Goal: Obtain resource: Obtain resource

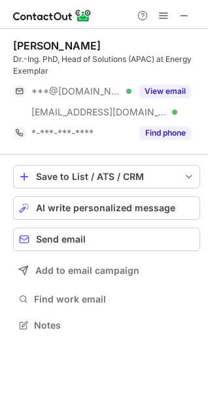
scroll to position [317, 208]
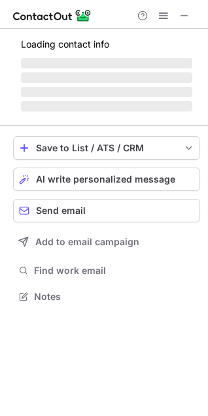
scroll to position [317, 208]
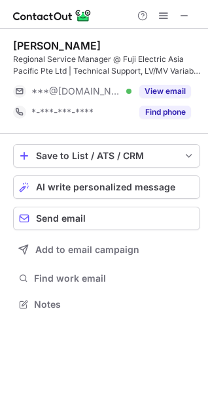
scroll to position [296, 208]
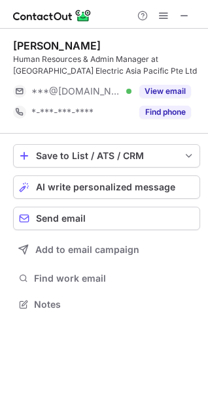
scroll to position [296, 208]
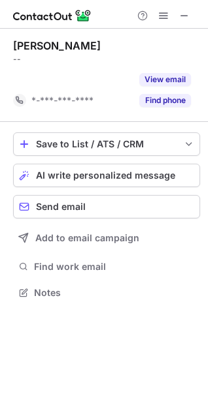
scroll to position [263, 208]
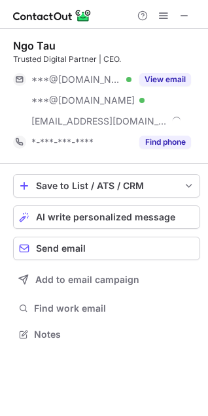
scroll to position [326, 208]
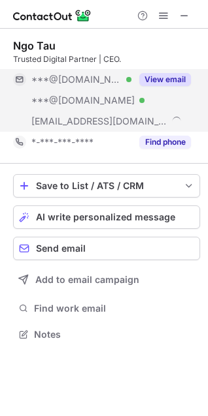
click at [154, 80] on button "View email" at bounding box center [165, 79] width 52 height 13
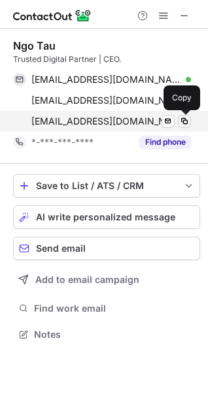
click at [183, 119] on span at bounding box center [184, 121] width 10 height 10
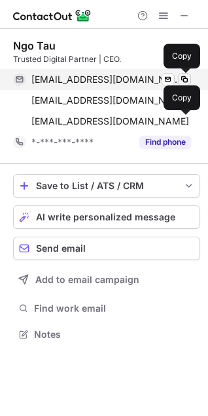
click at [183, 76] on span at bounding box center [184, 79] width 10 height 10
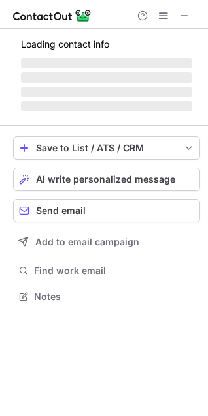
scroll to position [317, 208]
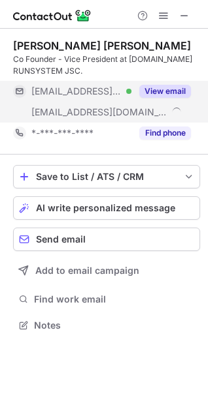
click at [161, 89] on button "View email" at bounding box center [165, 91] width 52 height 13
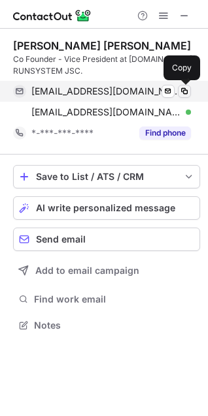
click at [187, 91] on span at bounding box center [184, 91] width 10 height 10
click at [184, 93] on span at bounding box center [184, 91] width 10 height 10
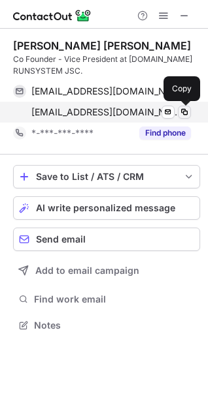
click at [181, 112] on span at bounding box center [184, 112] width 10 height 10
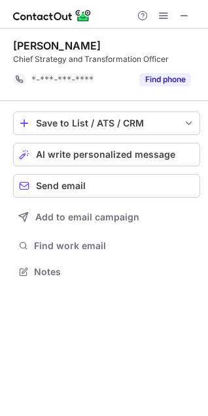
scroll to position [263, 208]
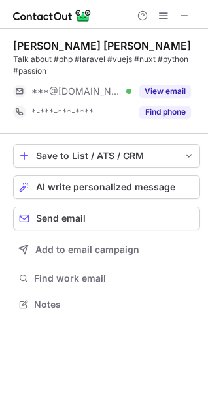
scroll to position [296, 208]
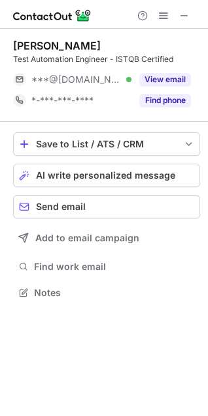
scroll to position [284, 208]
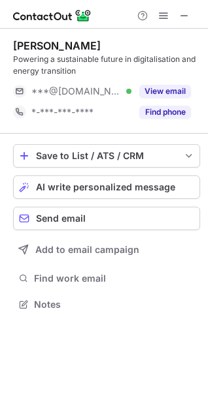
scroll to position [296, 208]
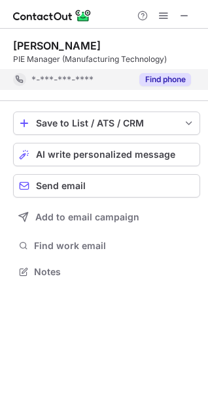
scroll to position [263, 208]
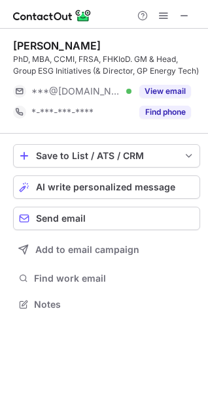
scroll to position [296, 208]
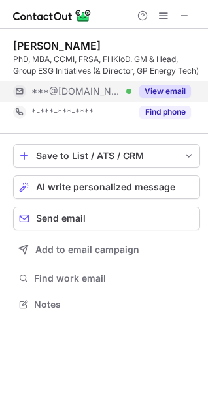
click at [158, 94] on button "View email" at bounding box center [165, 91] width 52 height 13
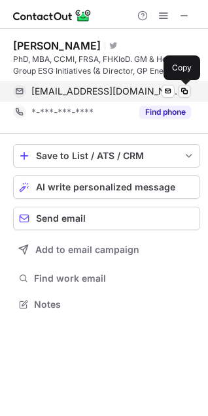
click at [184, 92] on span at bounding box center [184, 91] width 10 height 10
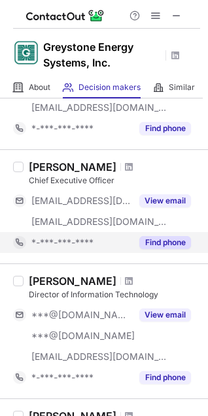
scroll to position [134, 0]
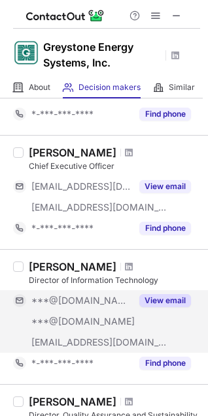
click at [164, 297] on button "View email" at bounding box center [165, 300] width 52 height 13
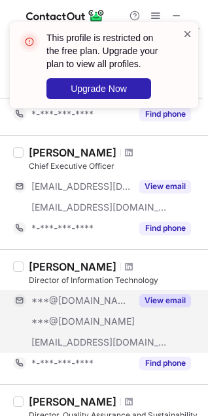
click at [183, 32] on span at bounding box center [187, 33] width 10 height 13
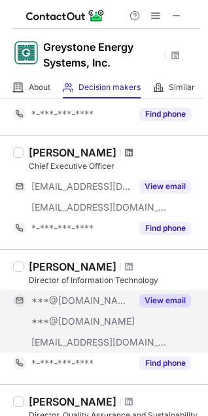
click at [129, 151] on span at bounding box center [129, 153] width 8 height 10
